Goal: Transaction & Acquisition: Purchase product/service

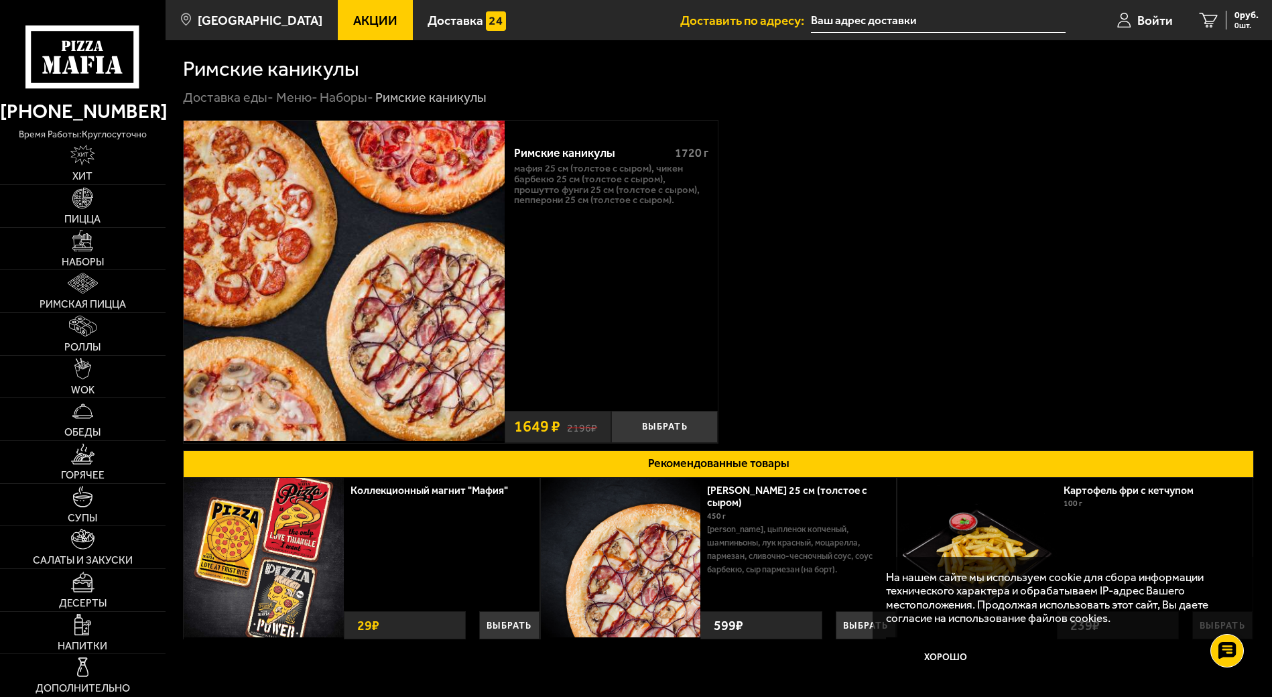
click at [289, 105] on link "Меню -" at bounding box center [297, 97] width 42 height 15
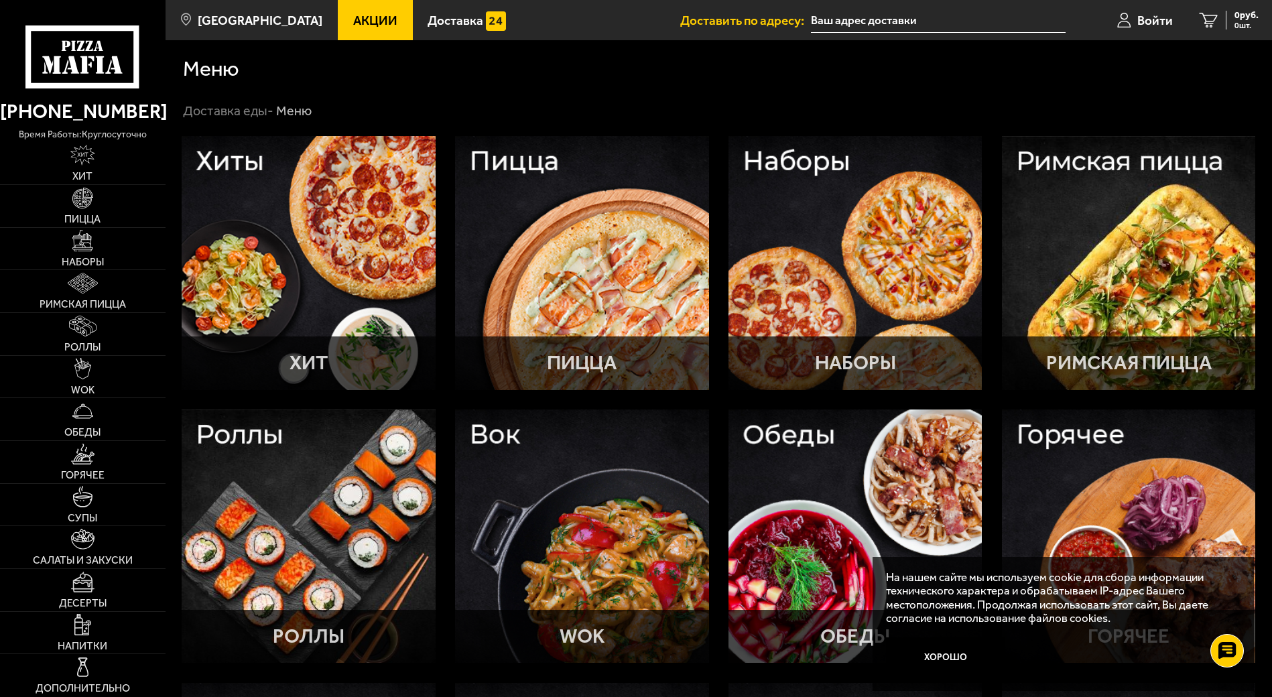
click at [782, 211] on div at bounding box center [854, 262] width 253 height 253
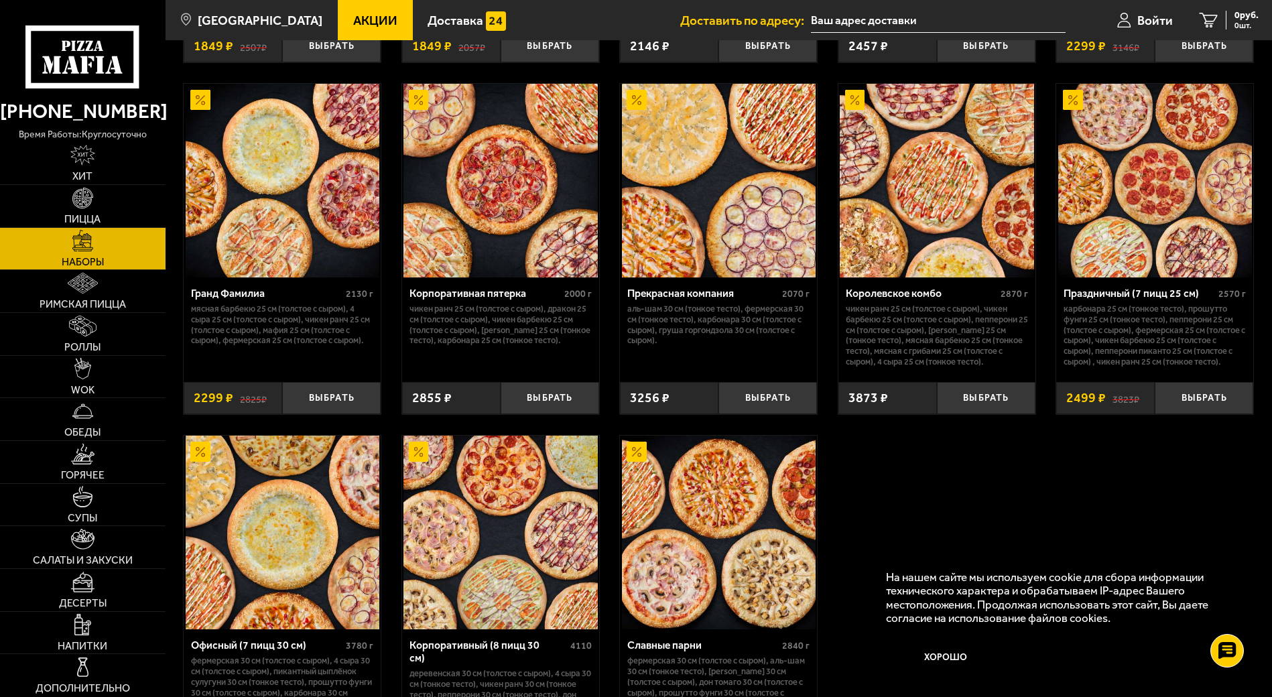
scroll to position [1748, 0]
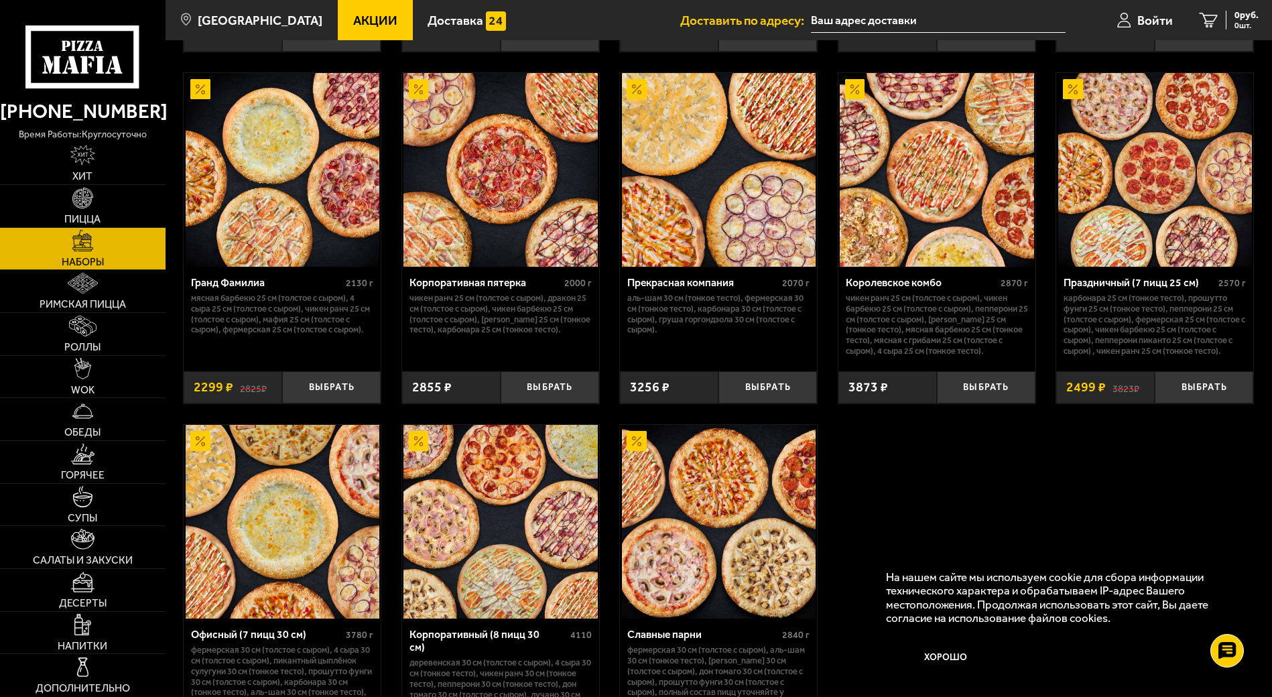
click at [46, 387] on link "WOK" at bounding box center [83, 377] width 166 height 42
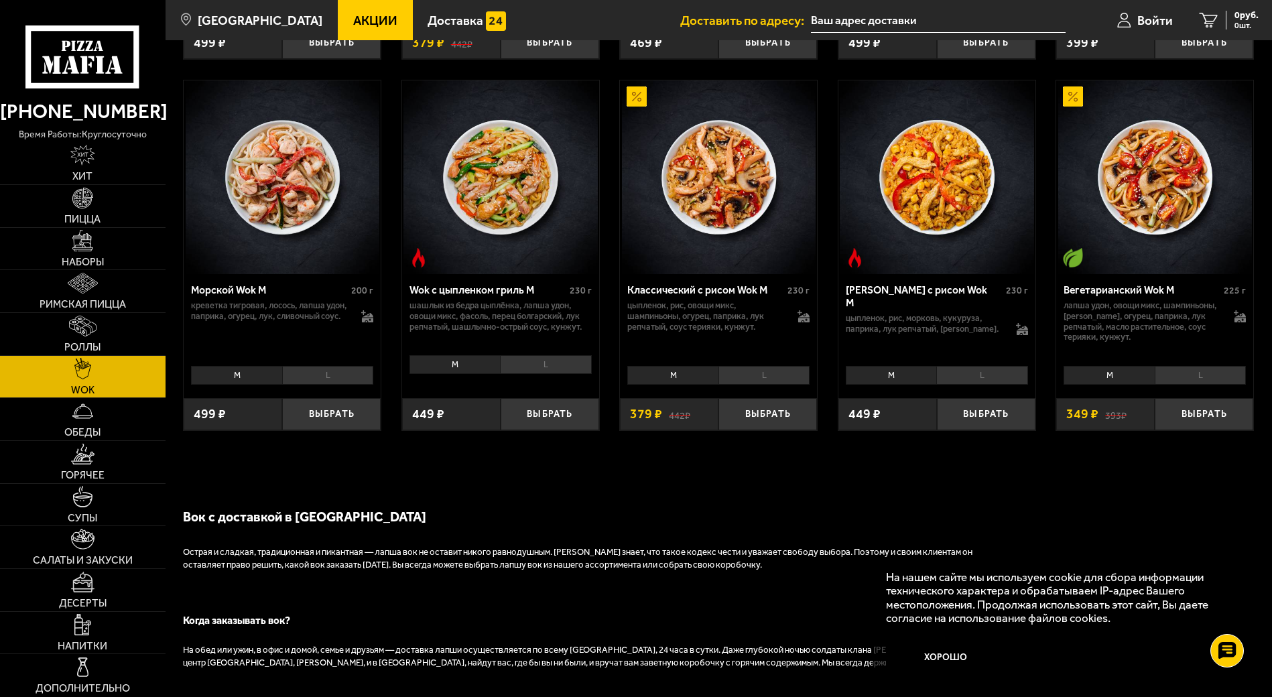
scroll to position [805, 0]
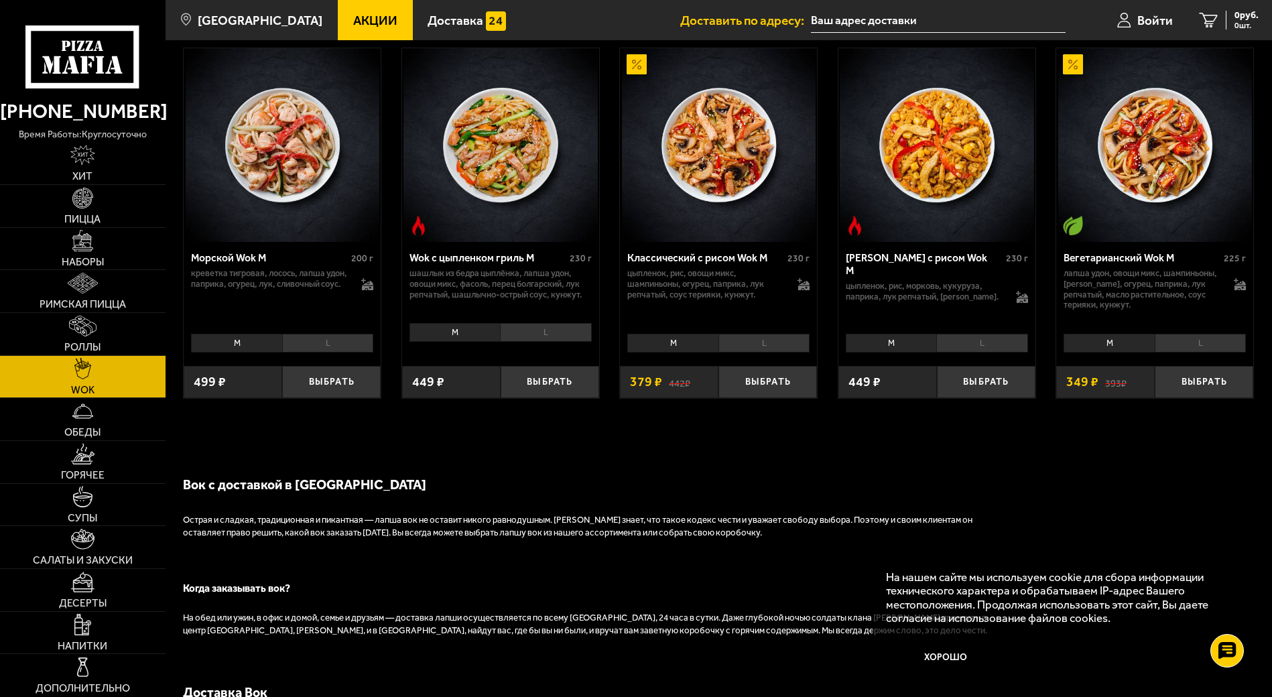
click at [224, 15] on span "[GEOGRAPHIC_DATA]" at bounding box center [260, 20] width 125 height 13
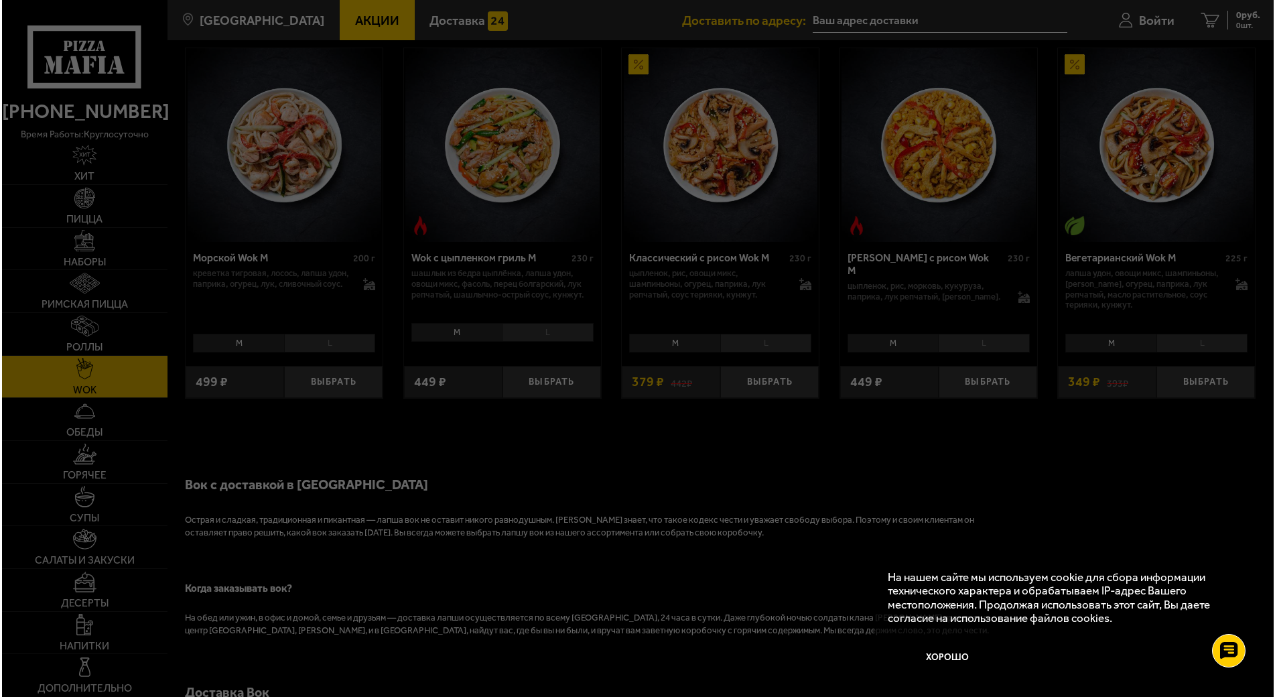
scroll to position [0, 0]
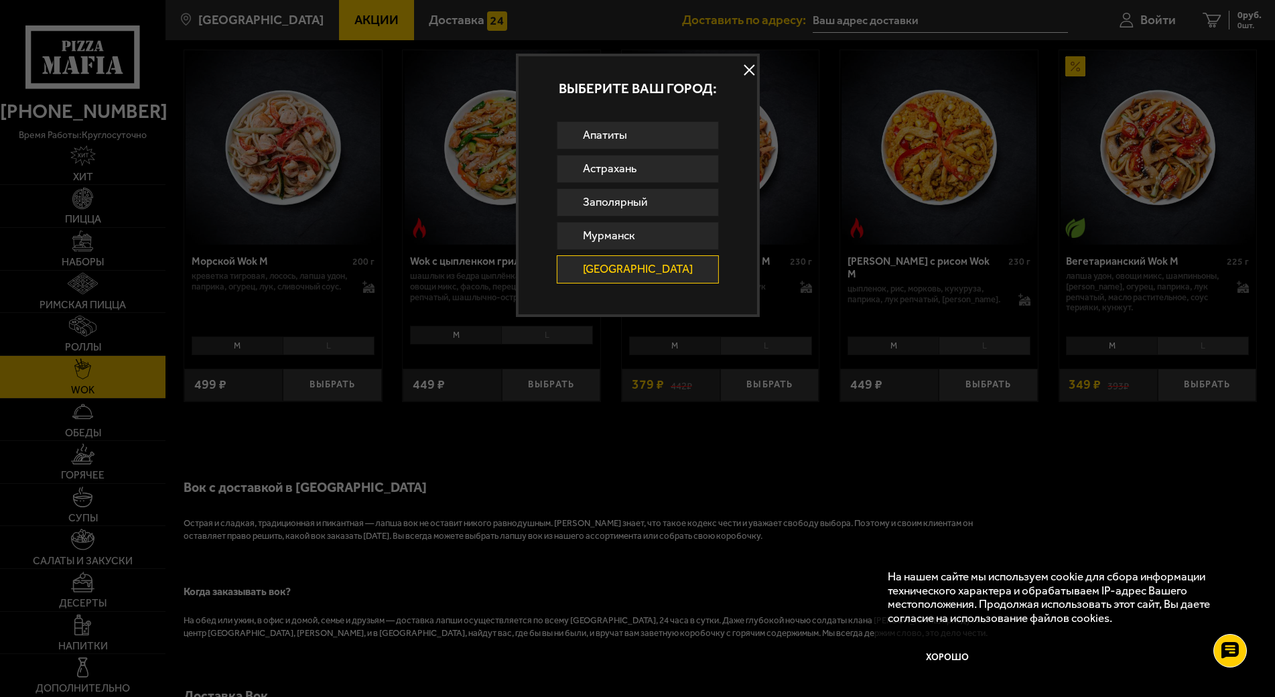
click at [52, 304] on div at bounding box center [637, 348] width 1275 height 697
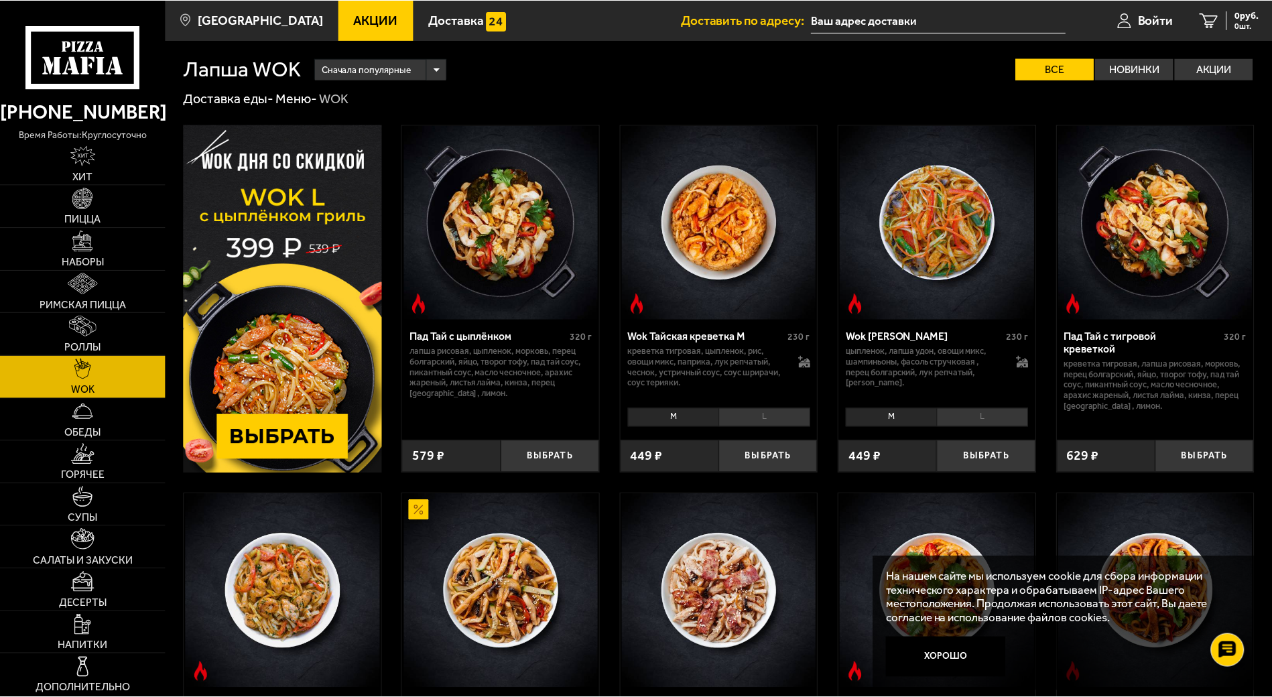
scroll to position [805, 0]
